Goal: Navigation & Orientation: Go to known website

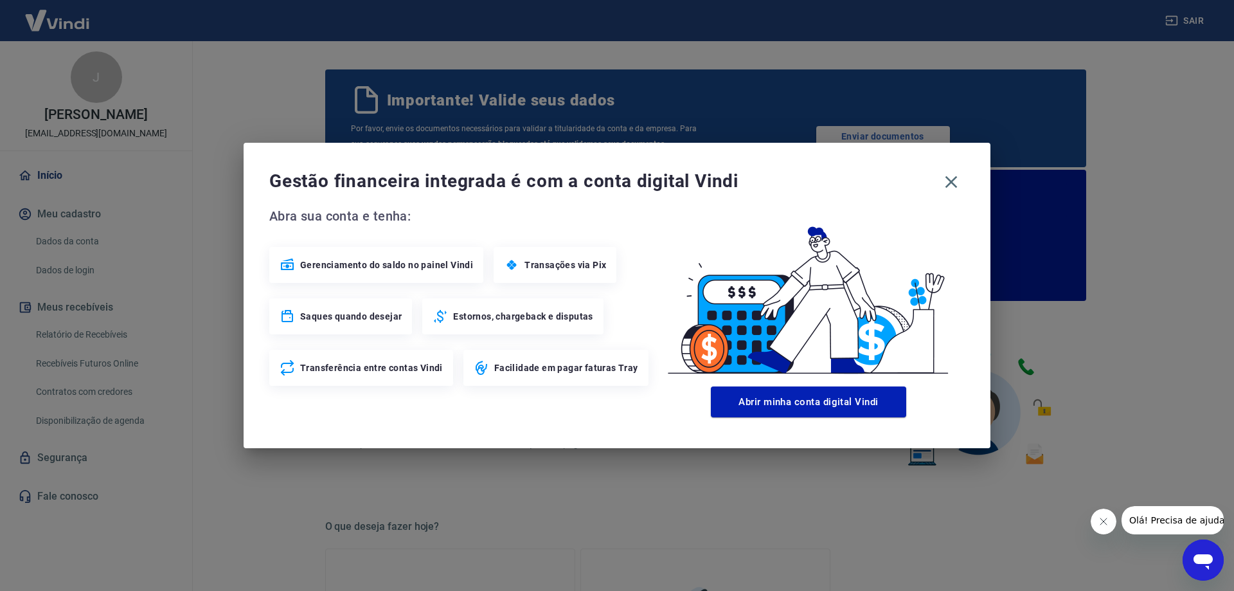
drag, startPoint x: 949, startPoint y: 172, endPoint x: 1026, endPoint y: 147, distance: 80.9
click at [949, 172] on icon "button" at bounding box center [951, 182] width 21 height 21
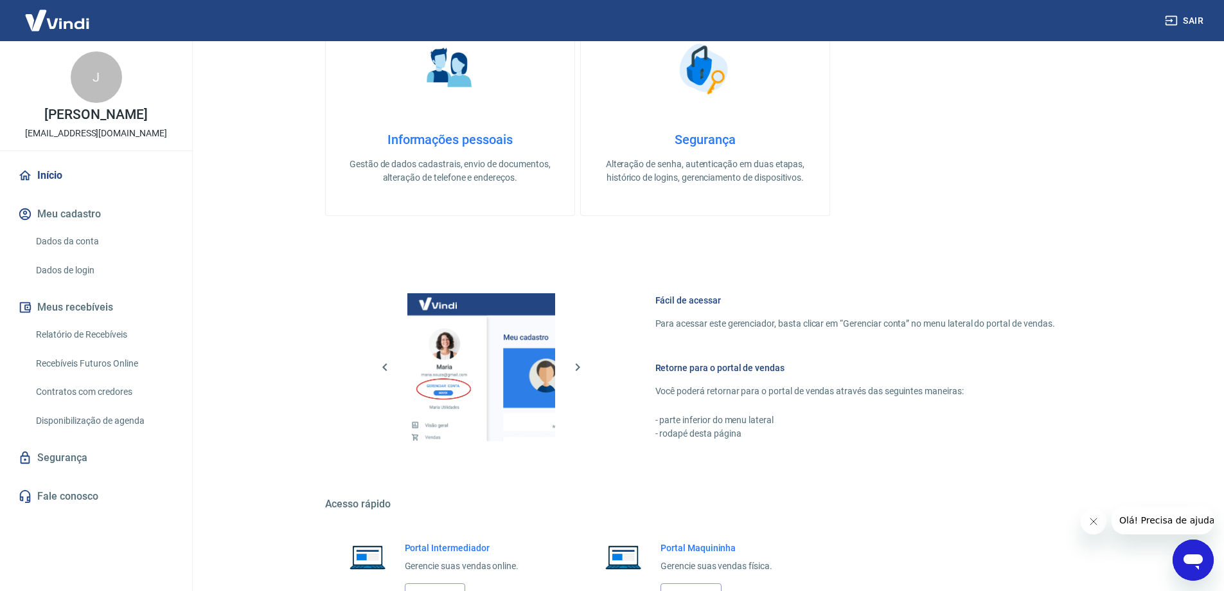
scroll to position [645, 0]
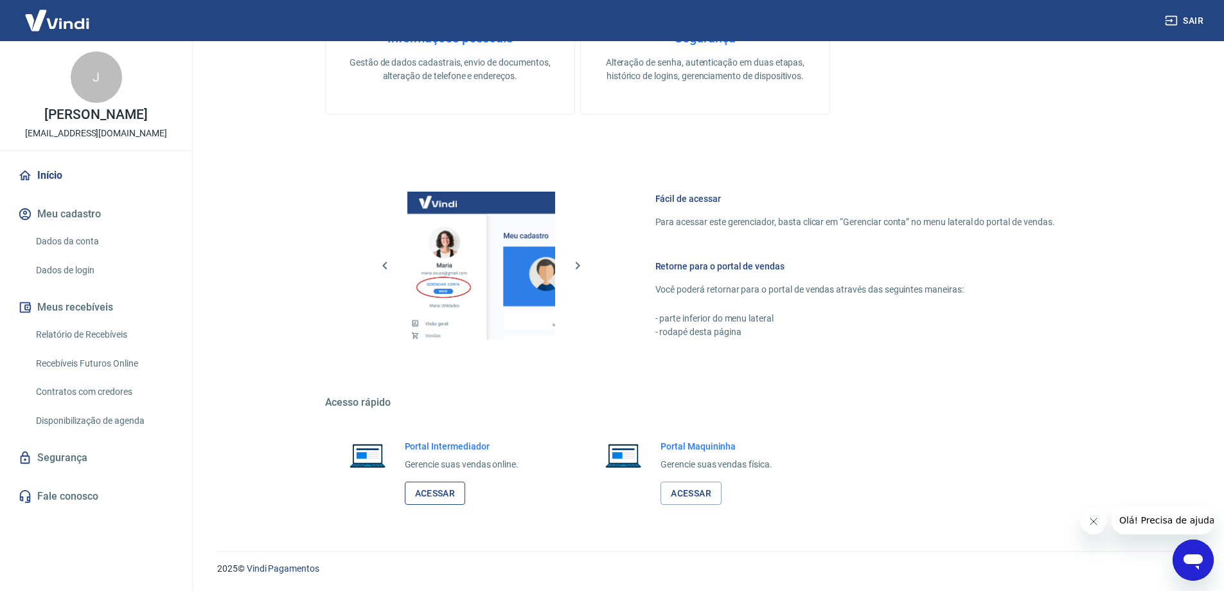
click at [439, 486] on link "Acessar" at bounding box center [435, 493] width 61 height 24
